Goal: Check status: Check status

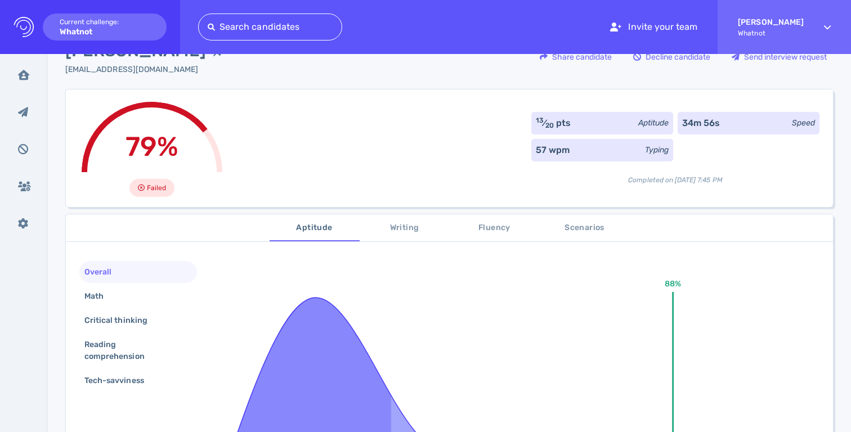
scroll to position [175, 0]
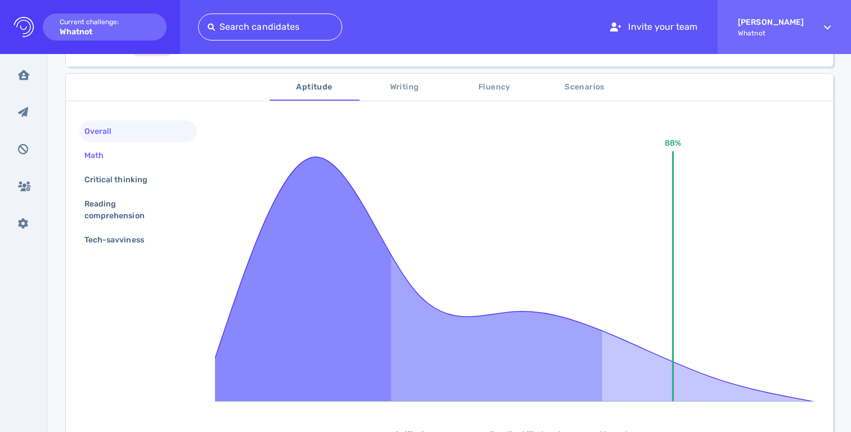
click at [99, 158] on div "Math" at bounding box center [99, 156] width 35 height 16
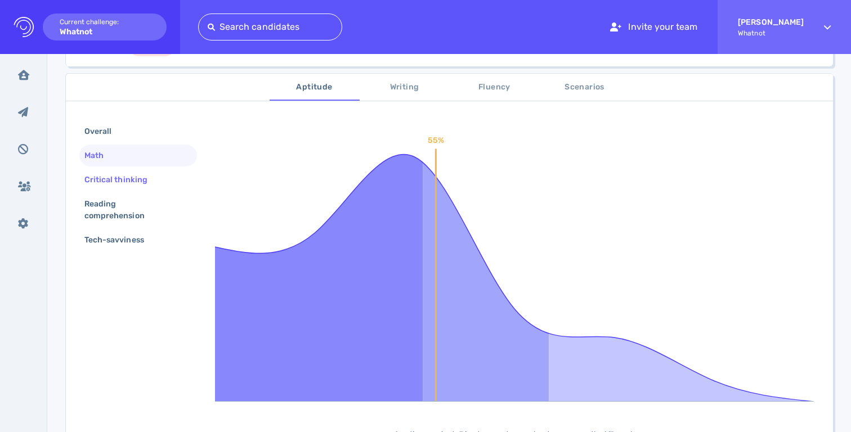
click at [110, 179] on div "Critical thinking" at bounding box center [121, 180] width 79 height 16
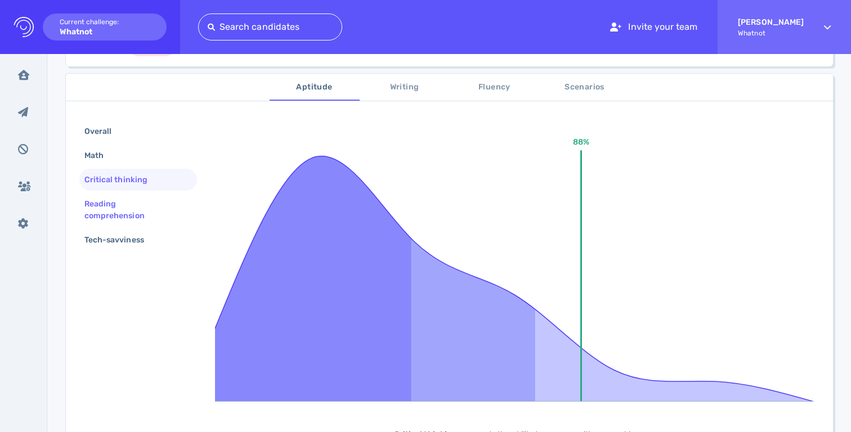
click at [109, 198] on div "Reading comprehension" at bounding box center [133, 210] width 103 height 28
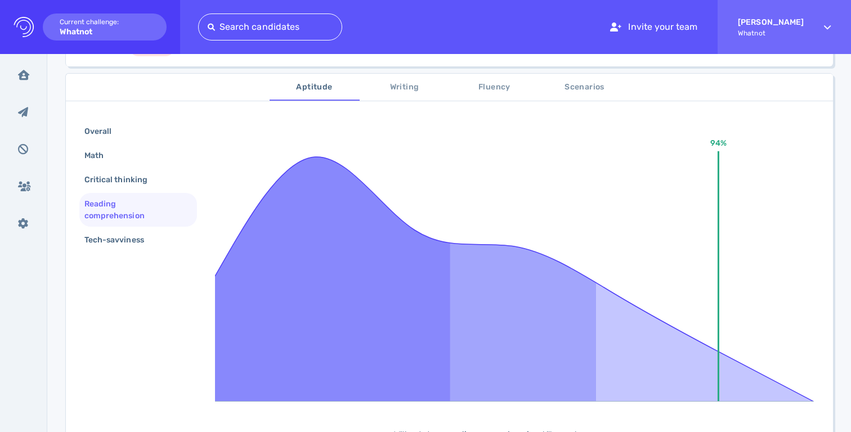
click at [100, 224] on div "Reading comprehension" at bounding box center [133, 210] width 103 height 28
click at [109, 240] on div "Tech-savviness" at bounding box center [119, 240] width 75 height 16
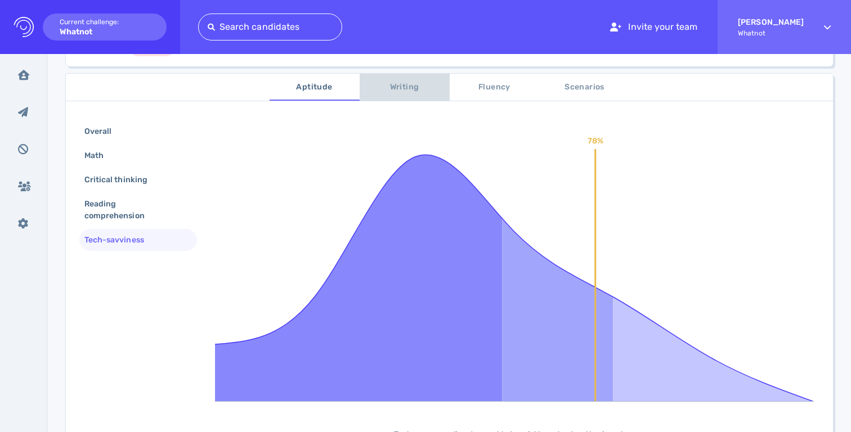
click at [403, 87] on span "Writing" at bounding box center [405, 88] width 77 height 14
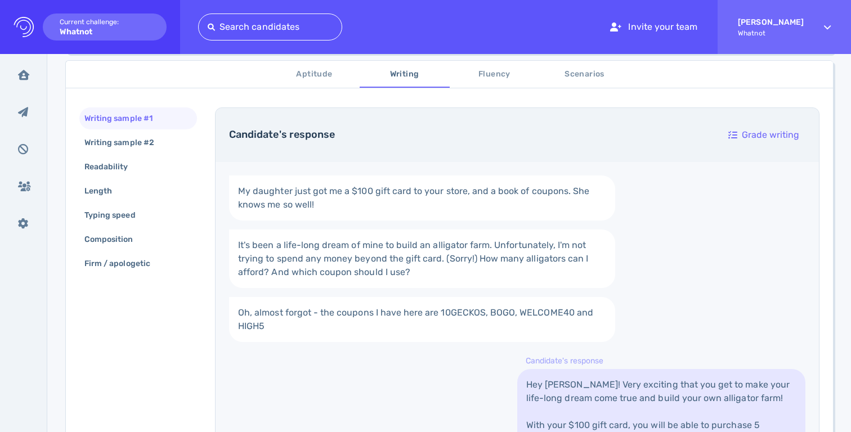
scroll to position [350, 0]
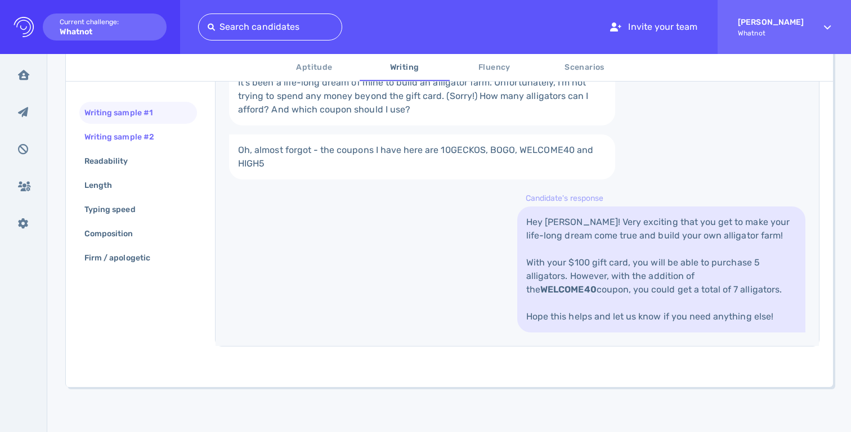
click at [118, 141] on div "Writing sample #2" at bounding box center [125, 137] width 86 height 16
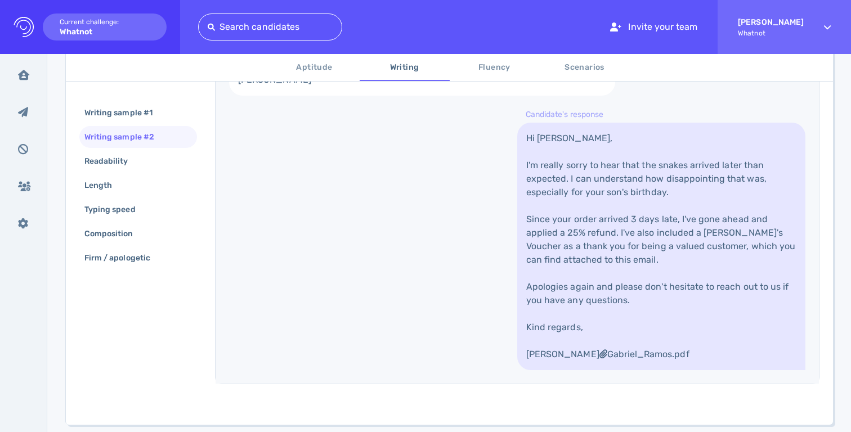
scroll to position [550, 0]
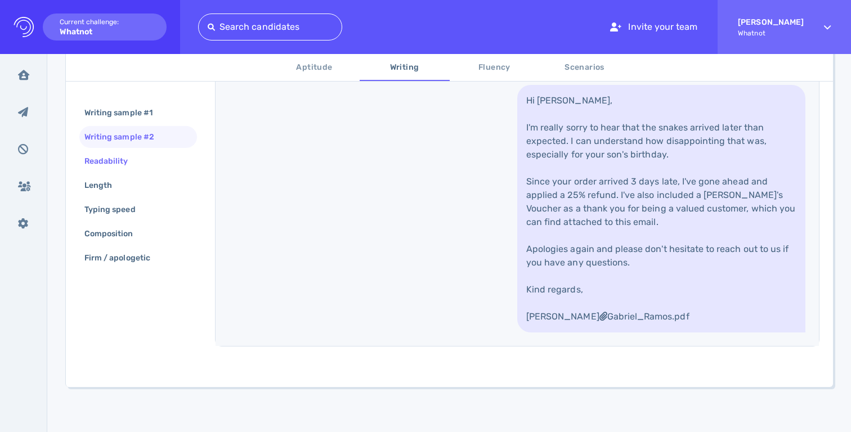
click at [139, 160] on div "Readability" at bounding box center [112, 161] width 60 height 16
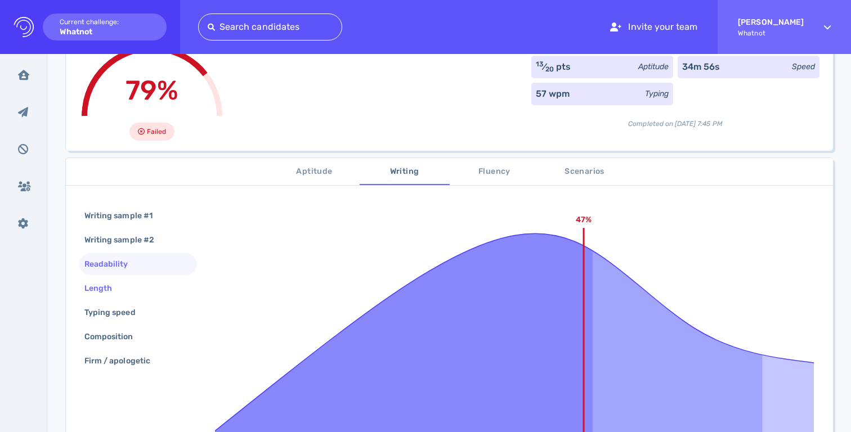
scroll to position [91, 0]
click at [128, 287] on div "Length" at bounding box center [138, 287] width 118 height 22
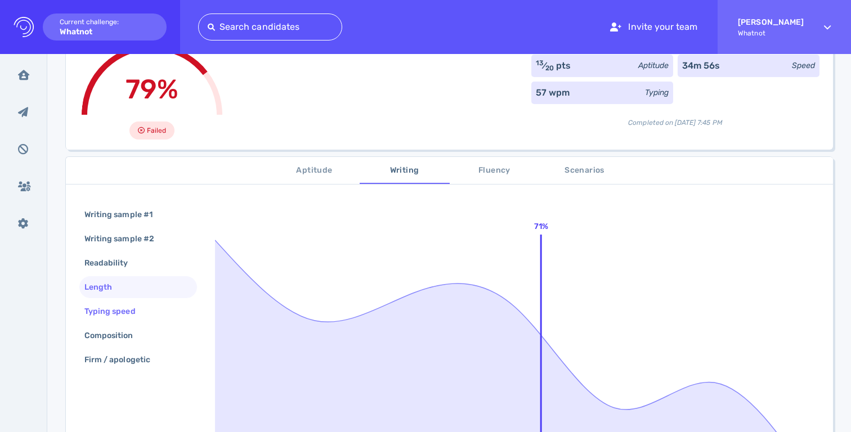
click at [143, 304] on div "Typing speed" at bounding box center [115, 312] width 67 height 16
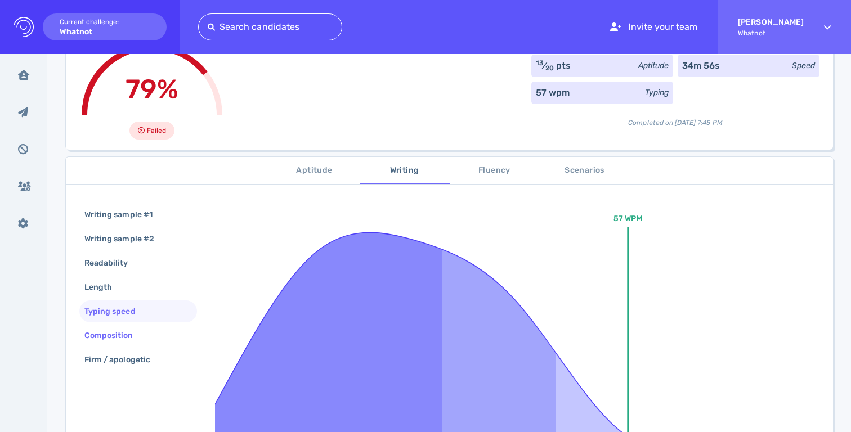
click at [148, 331] on div "Composition" at bounding box center [138, 336] width 118 height 22
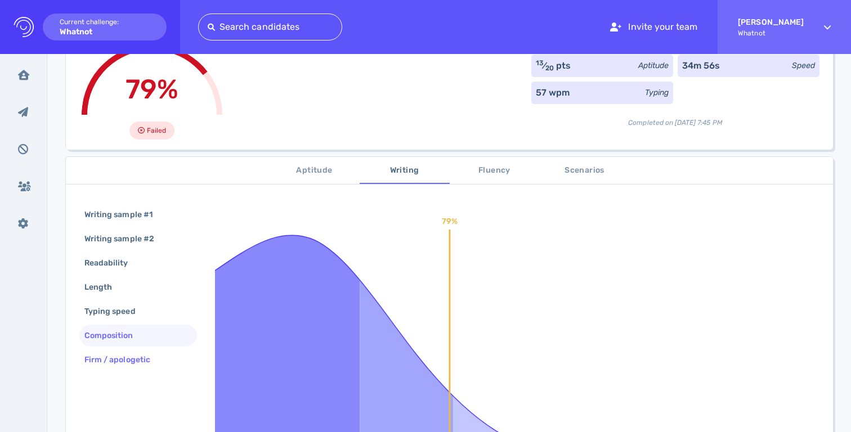
click at [155, 352] on div "Firm / apologetic" at bounding box center [123, 360] width 82 height 16
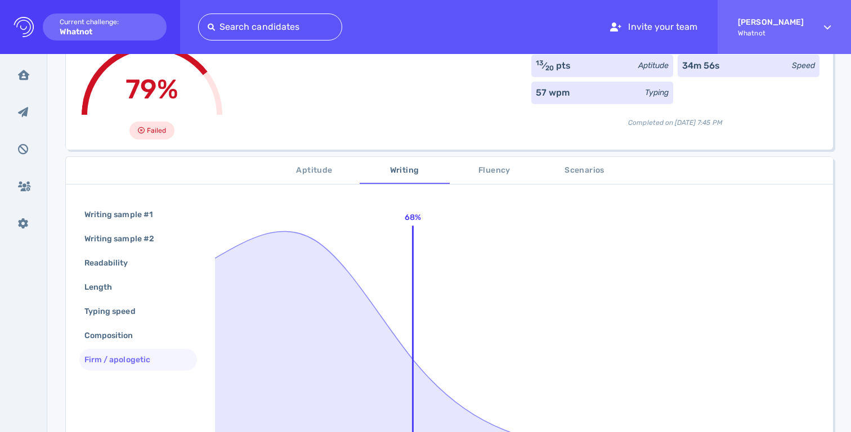
click at [496, 174] on span "Fluency" at bounding box center [495, 171] width 77 height 14
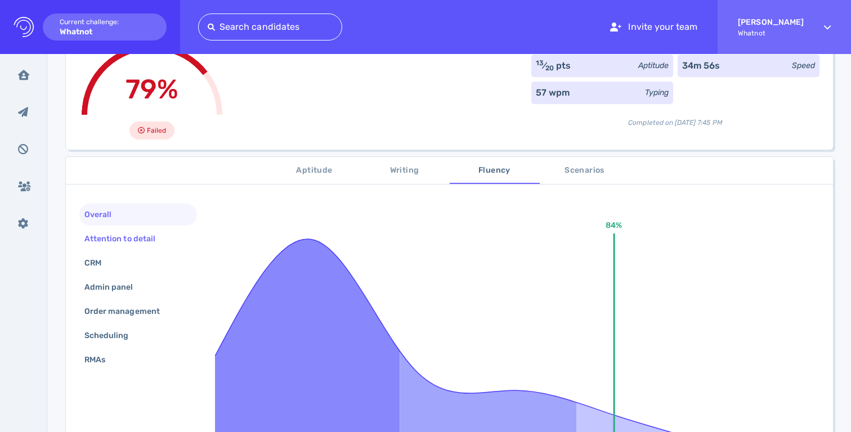
click at [131, 248] on div "Attention to detail" at bounding box center [138, 239] width 118 height 22
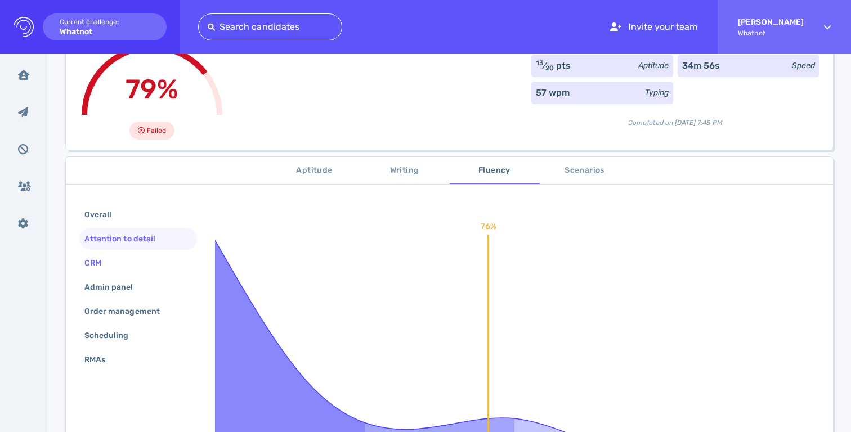
click at [100, 273] on div "CRM" at bounding box center [138, 263] width 118 height 22
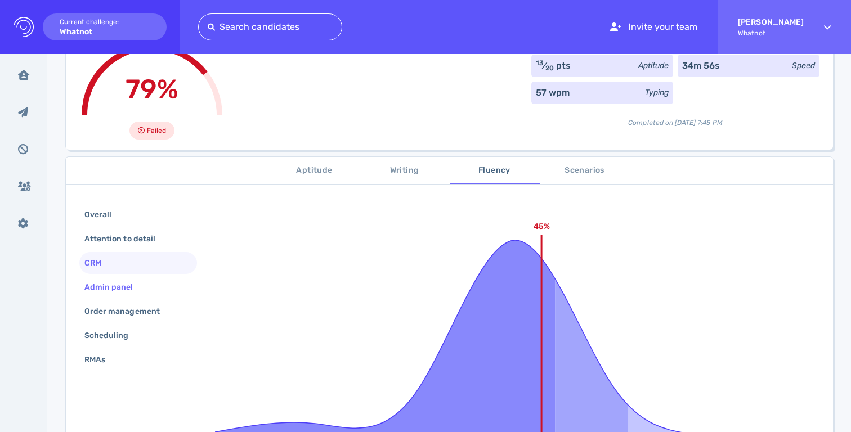
click at [111, 289] on div "Admin panel" at bounding box center [114, 287] width 65 height 16
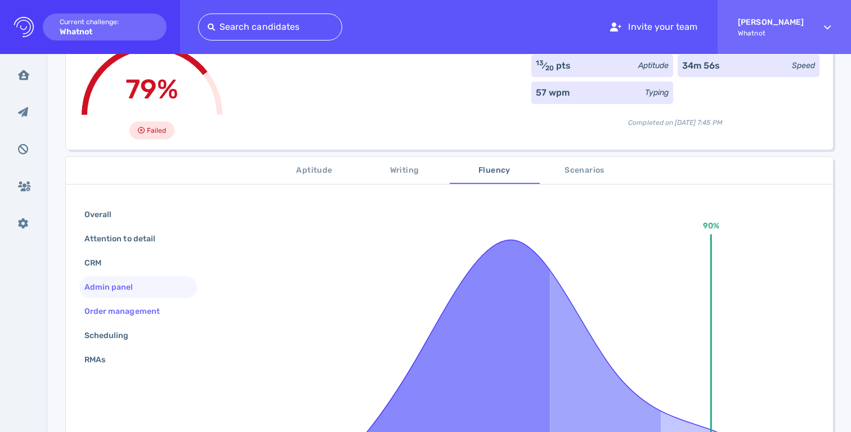
click at [111, 304] on div "Order management" at bounding box center [127, 312] width 91 height 16
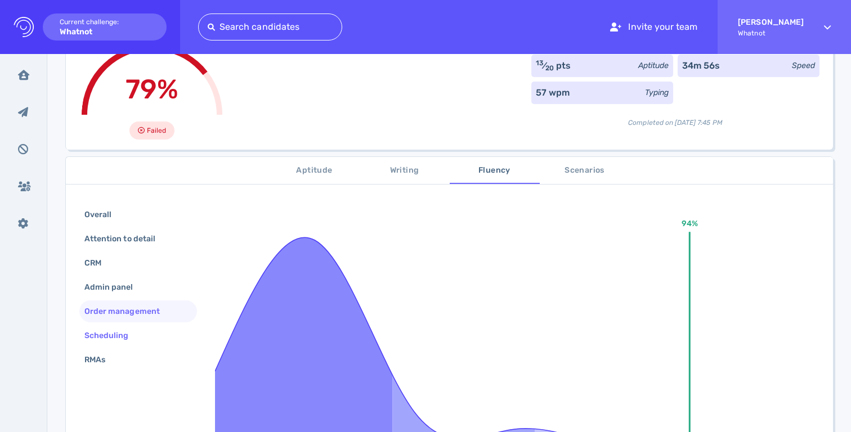
click at [110, 331] on div "Scheduling" at bounding box center [112, 336] width 60 height 16
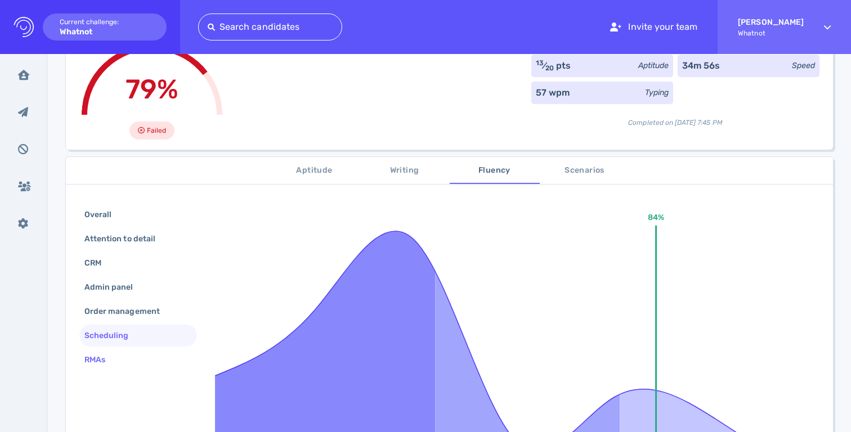
click at [95, 363] on div "RMAs" at bounding box center [100, 360] width 37 height 16
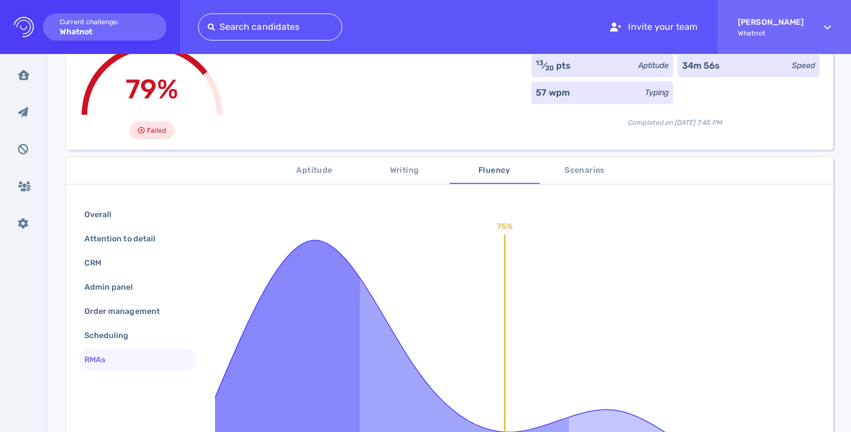
click at [593, 175] on span "Scenarios" at bounding box center [585, 171] width 77 height 14
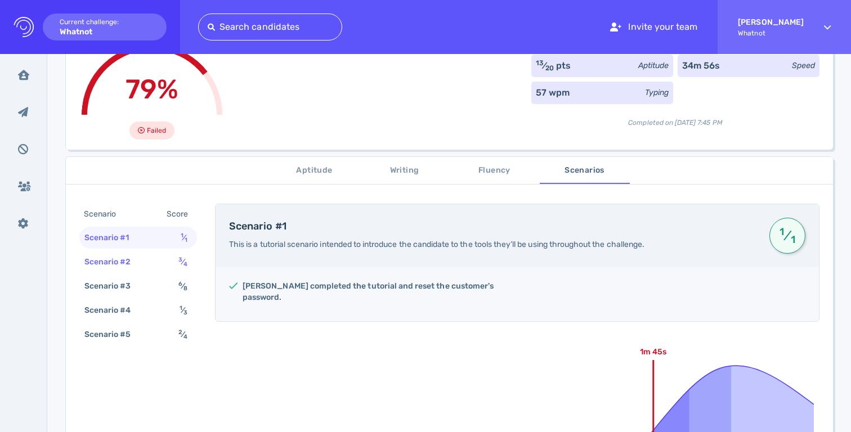
click at [153, 262] on div "Scenario #2 3 ⁄ 4" at bounding box center [138, 262] width 118 height 22
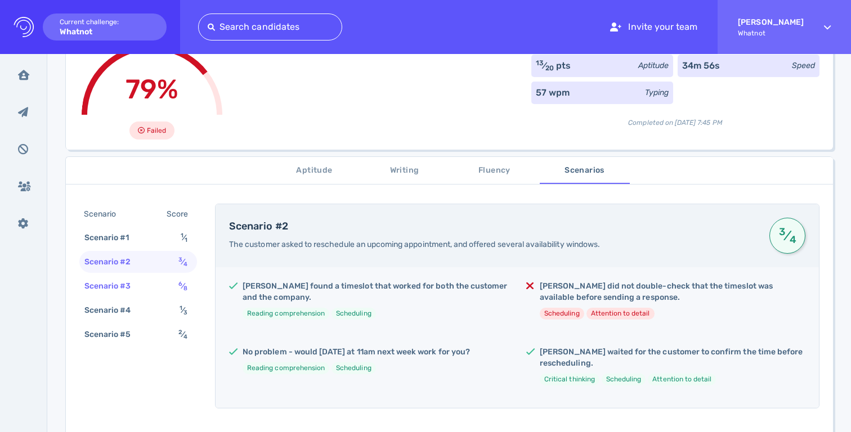
click at [150, 291] on div "Scenario #3 6 ⁄ 8" at bounding box center [138, 286] width 118 height 22
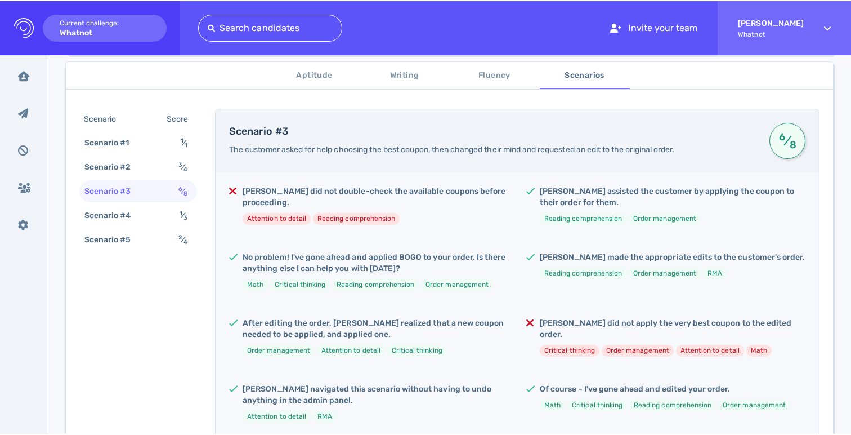
scroll to position [188, 0]
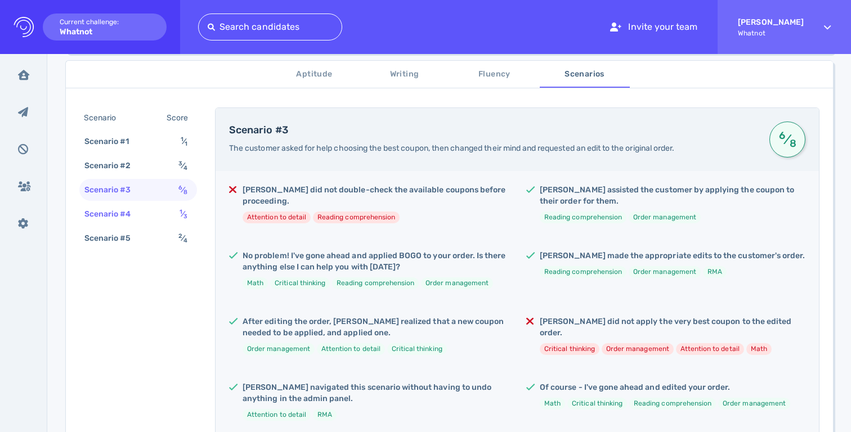
click at [162, 217] on div "Scenario #4 1 ⁄ 3" at bounding box center [138, 214] width 118 height 22
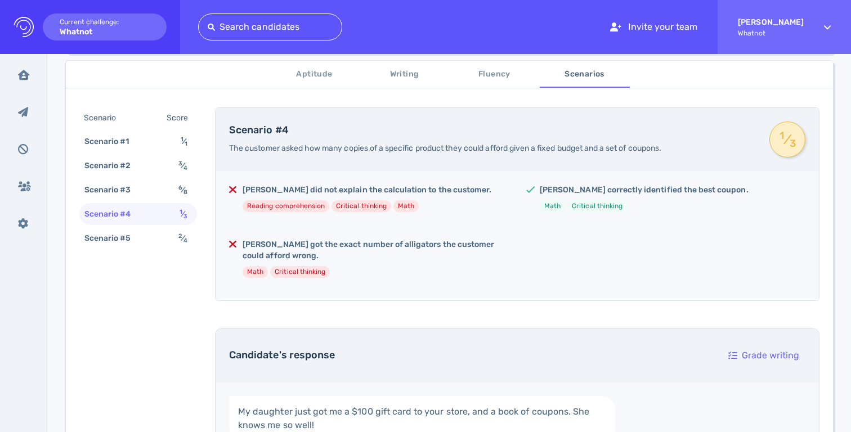
click at [175, 244] on div "Scenario #5 2 ⁄ 4" at bounding box center [138, 238] width 118 height 22
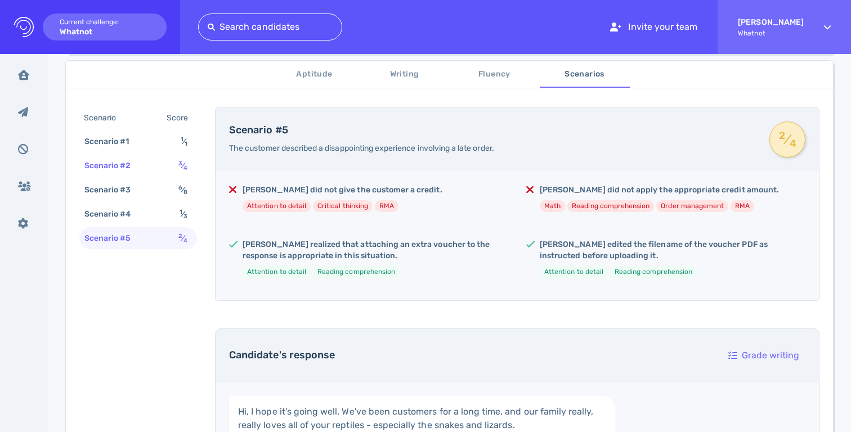
click at [163, 165] on div "Scenario #2 3 ⁄ 4" at bounding box center [138, 166] width 118 height 22
